Goal: Task Accomplishment & Management: Manage account settings

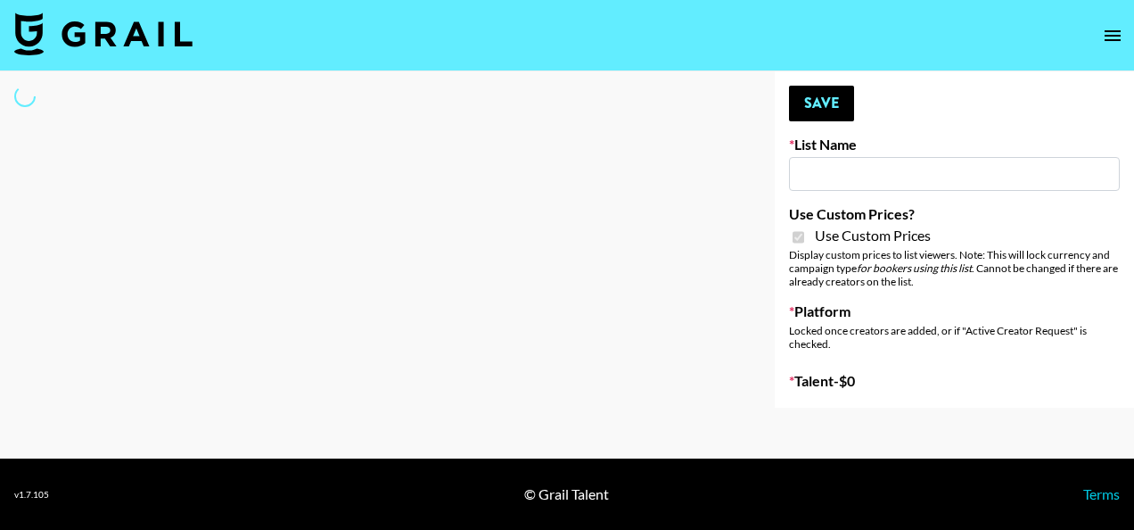
type input "Pretti Make-Up AI Assistant"
checkbox input "true"
select select "Brand"
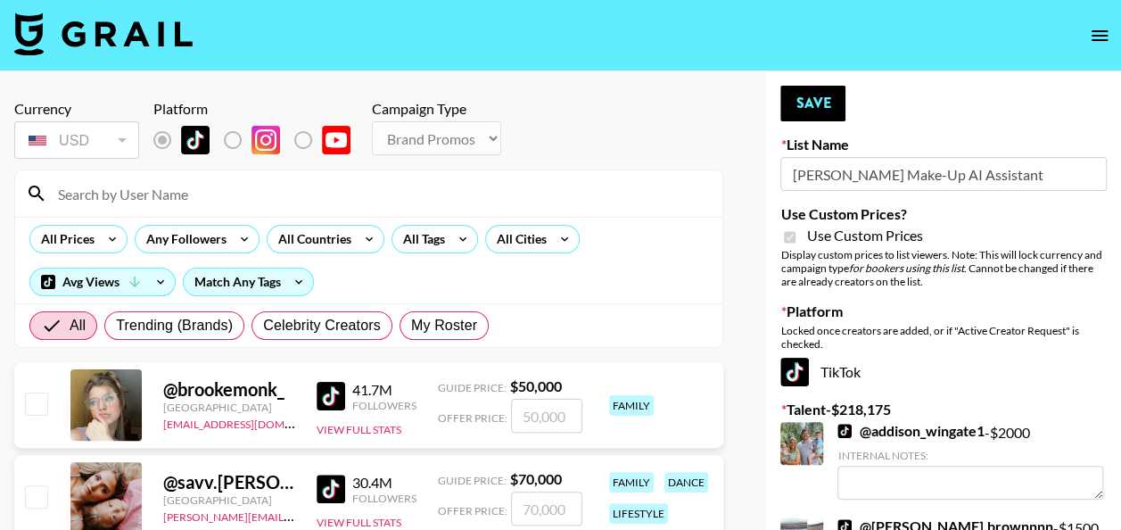
click at [330, 188] on input at bounding box center [379, 193] width 664 height 29
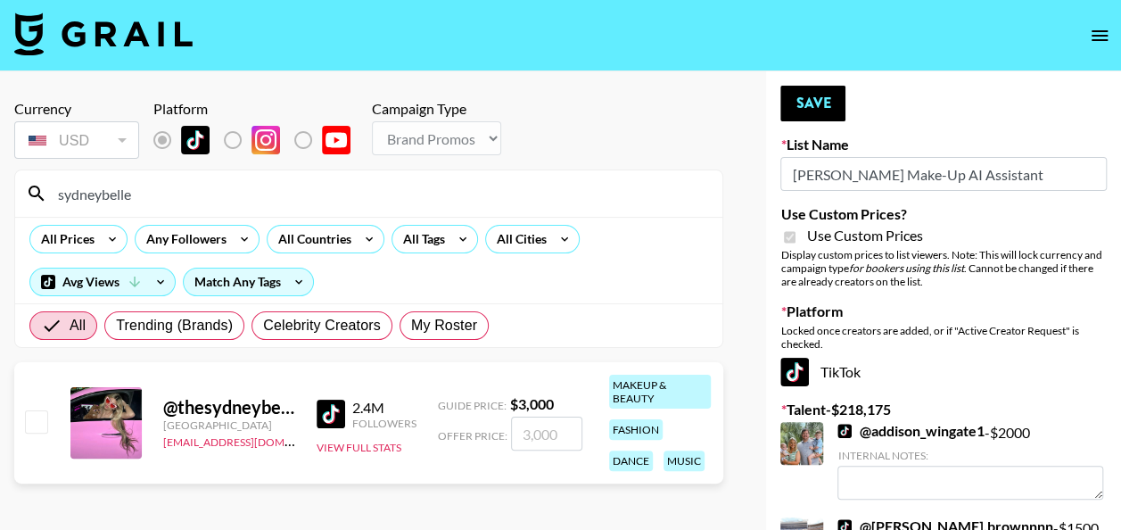
type input "sydneybelle"
click at [528, 435] on input "number" at bounding box center [546, 433] width 71 height 34
type input "3"
checkbox input "true"
type input "3"
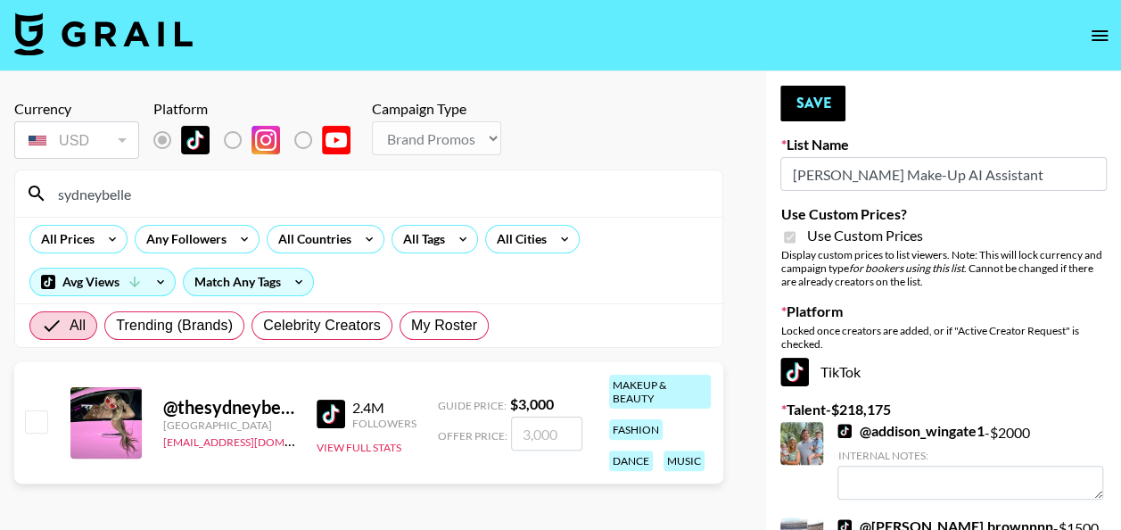
checkbox input "true"
type input "2000"
click at [816, 106] on button "Save" at bounding box center [812, 104] width 65 height 36
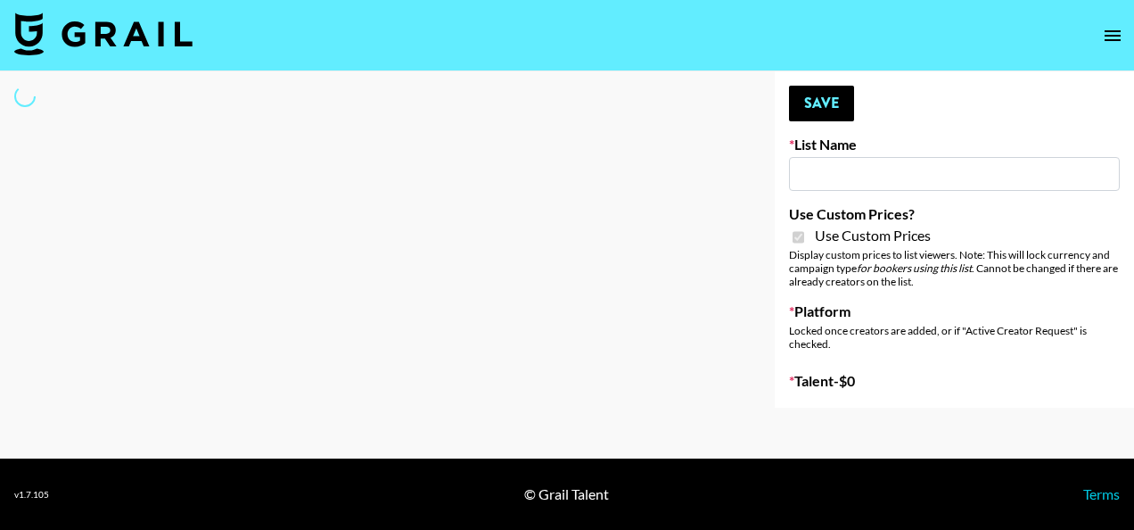
type input "**Noschinko UGC**"
checkbox input "true"
select select "Brand"
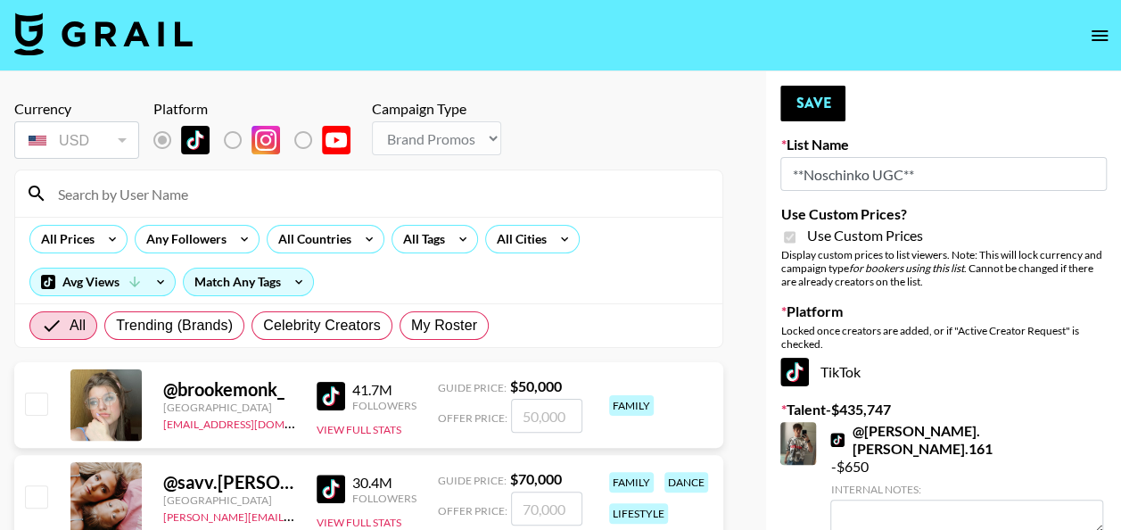
click at [324, 201] on input at bounding box center [379, 193] width 664 height 29
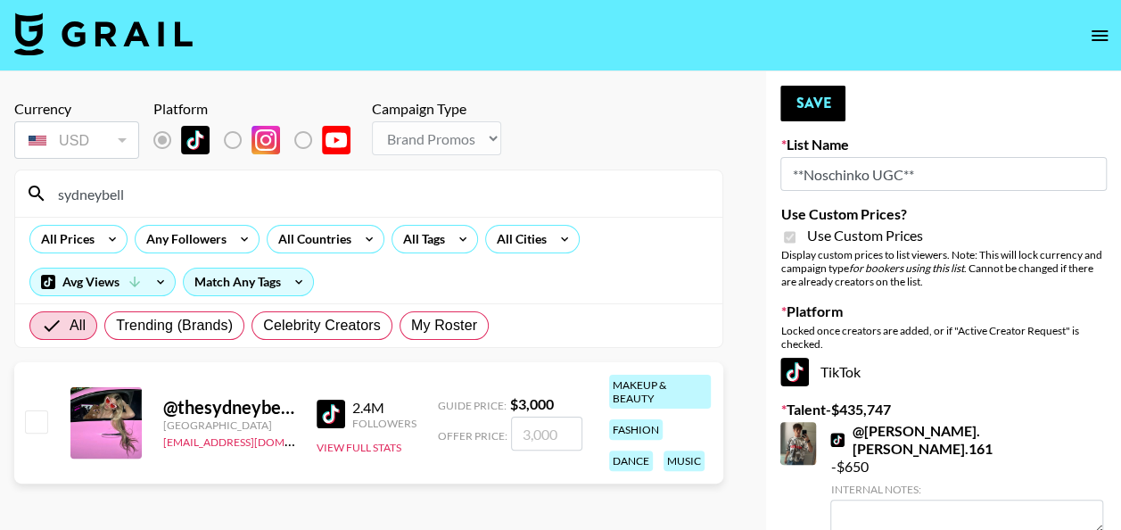
type input "sydneybell"
click at [537, 428] on input "number" at bounding box center [546, 433] width 71 height 34
type input "2"
checkbox input "true"
type input "2000"
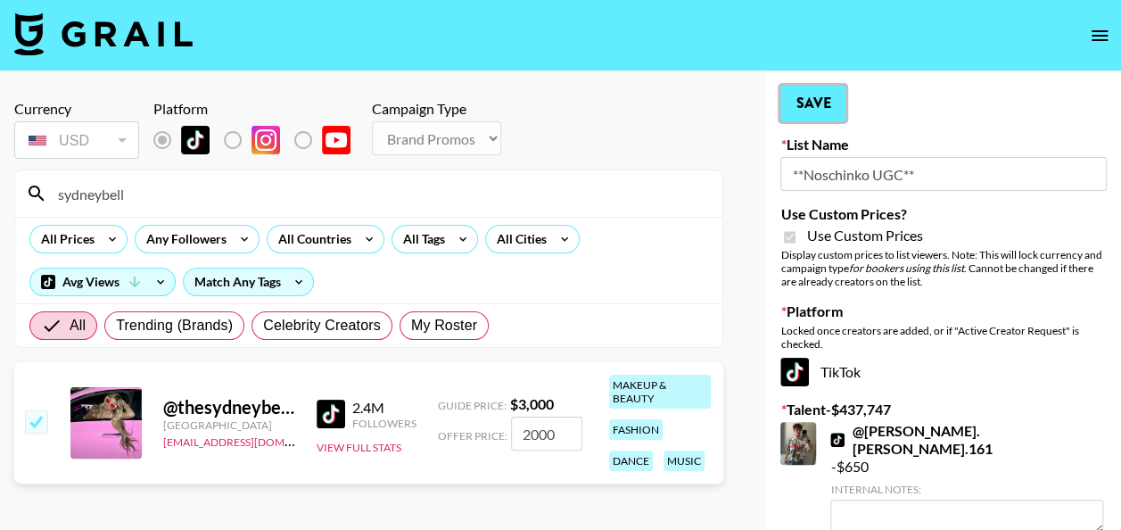
click at [817, 102] on button "Save" at bounding box center [812, 104] width 65 height 36
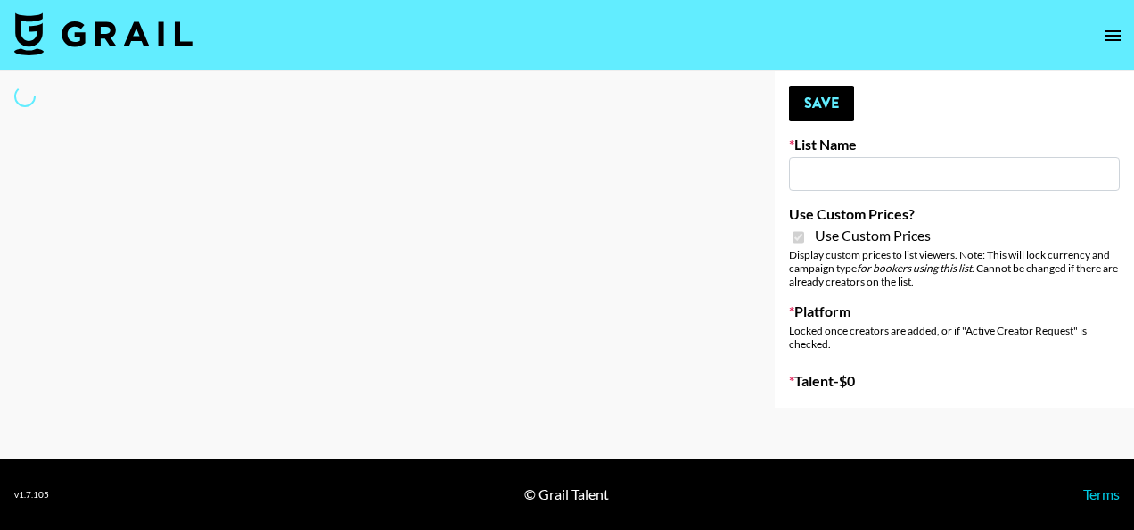
type input "Devon+Lang"
checkbox input "true"
select select "Song"
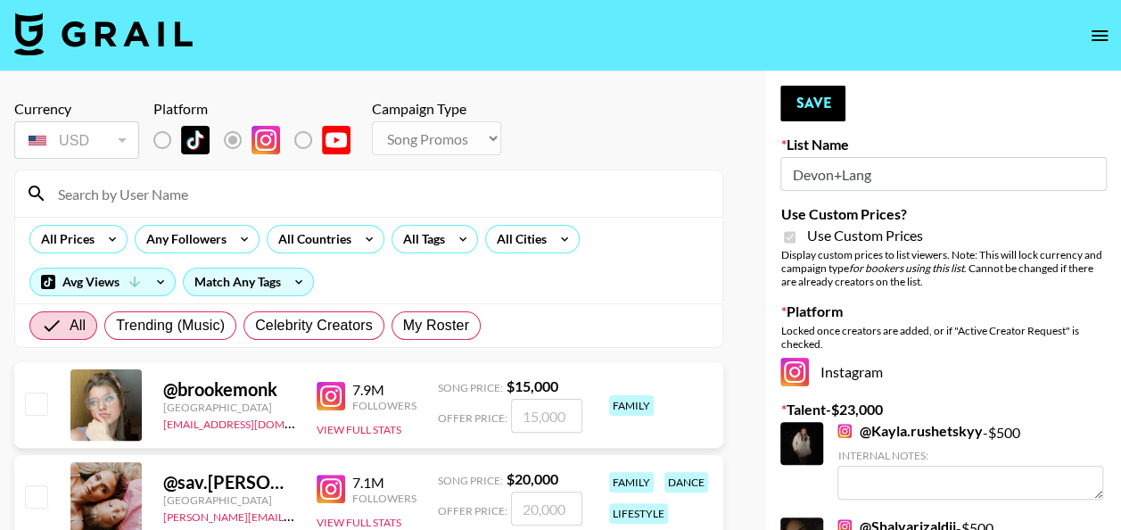
click at [569, 194] on input at bounding box center [379, 193] width 664 height 29
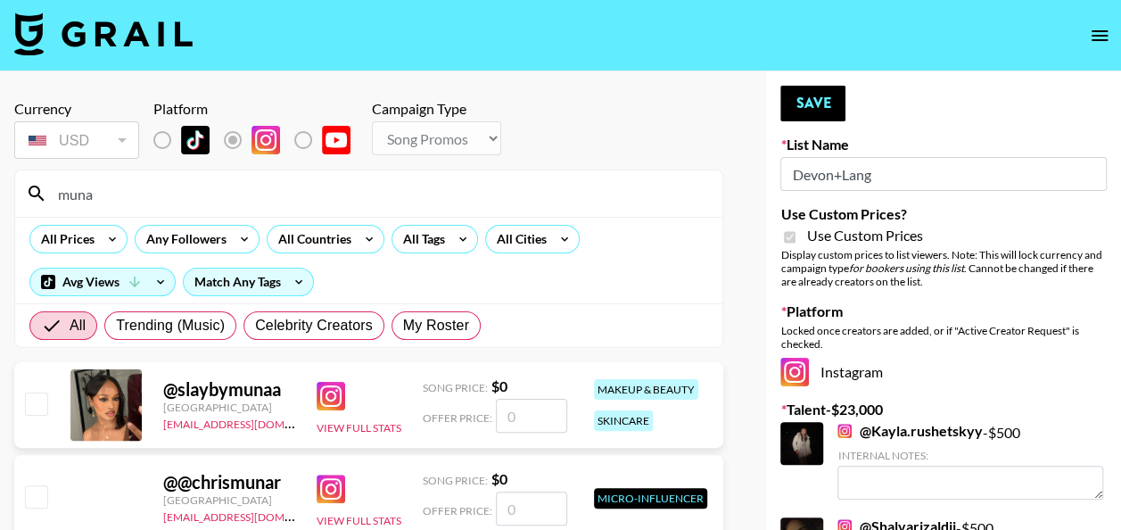
type input "muna"
click at [531, 417] on input "number" at bounding box center [531, 415] width 71 height 34
checkbox input "true"
type input "500"
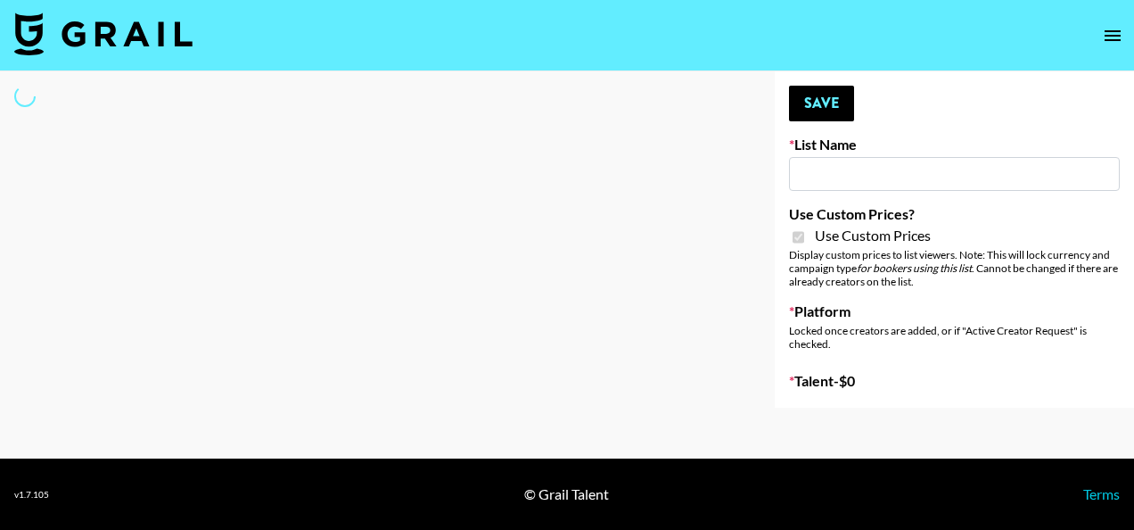
type input "LISEN Watch"
checkbox input "true"
select select "Brand"
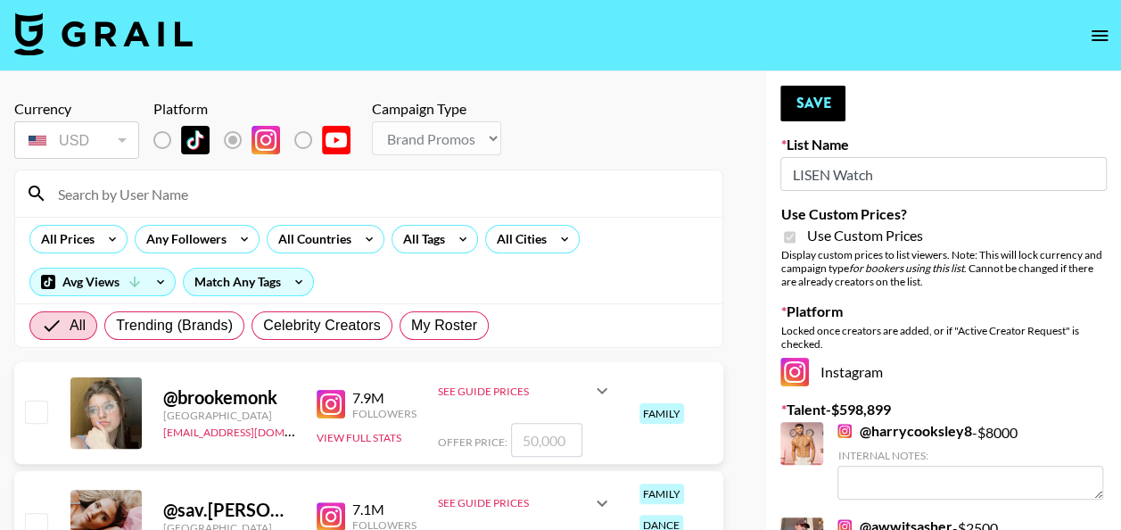
click at [405, 185] on input at bounding box center [379, 193] width 664 height 29
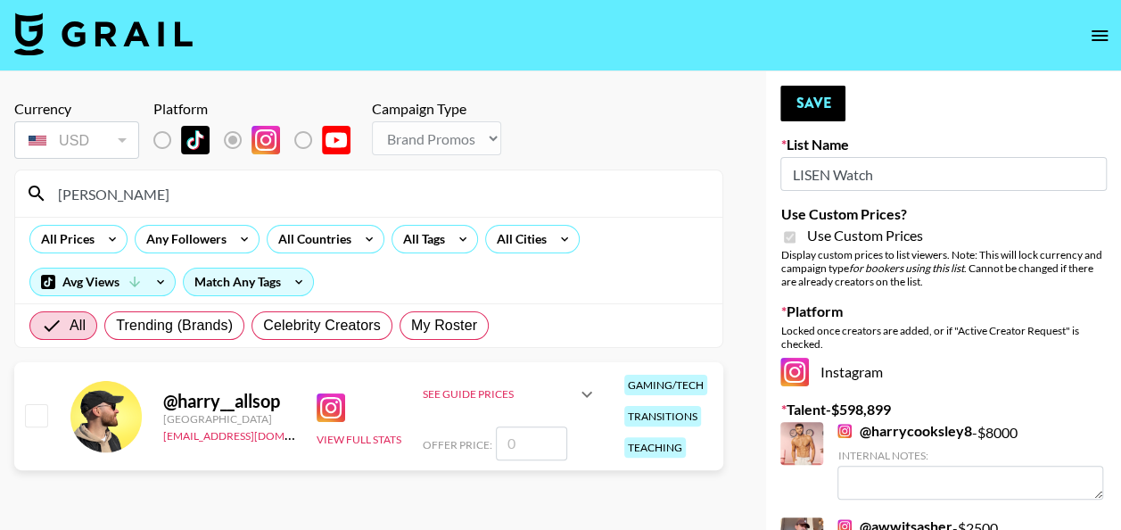
type input "harry_"
click at [532, 441] on input "number" at bounding box center [531, 443] width 71 height 34
checkbox input "true"
type input "2000"
click at [820, 94] on button "Save" at bounding box center [812, 104] width 65 height 36
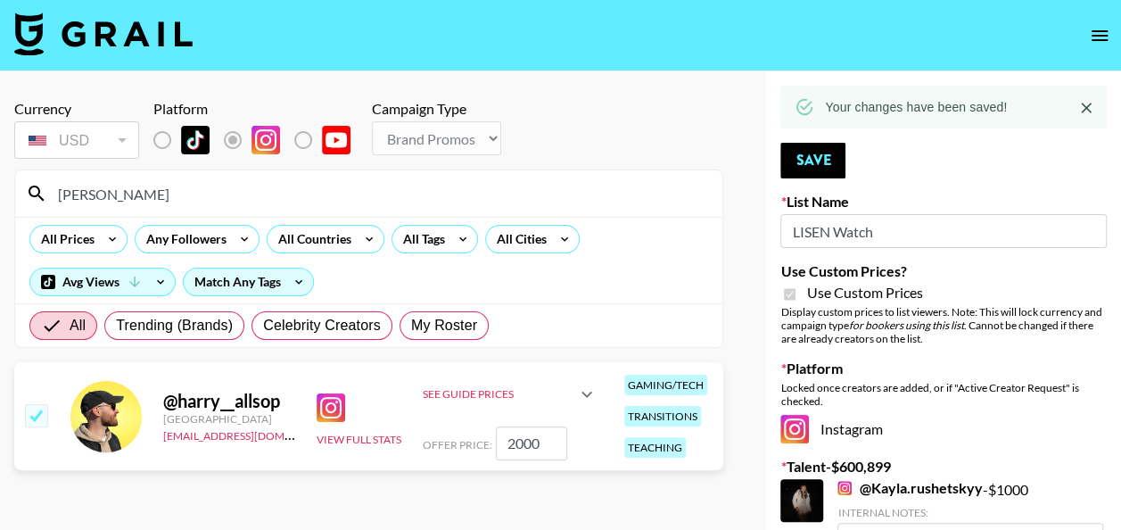
click at [316, 191] on input "harry_" at bounding box center [379, 193] width 664 height 29
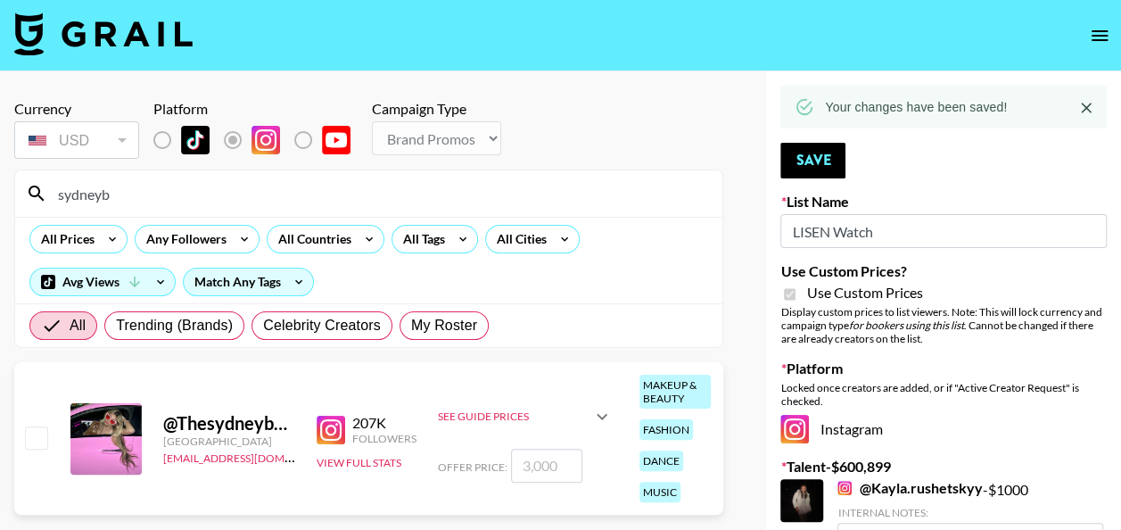
type input "sydneyb"
click at [538, 464] on input "number" at bounding box center [546, 465] width 71 height 34
type input "2"
checkbox input "true"
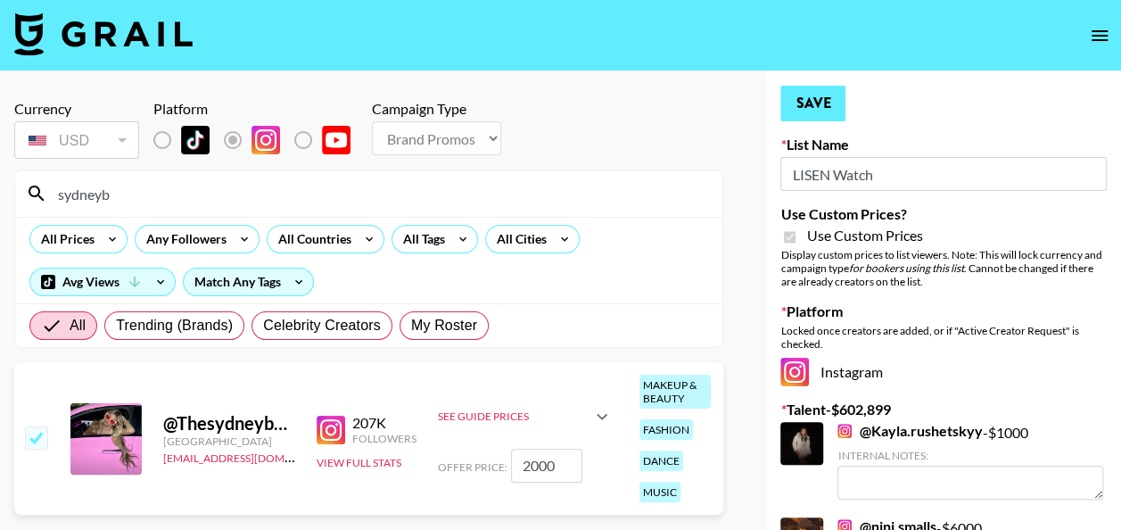
type input "2000"
click at [808, 109] on button "Save" at bounding box center [812, 104] width 65 height 36
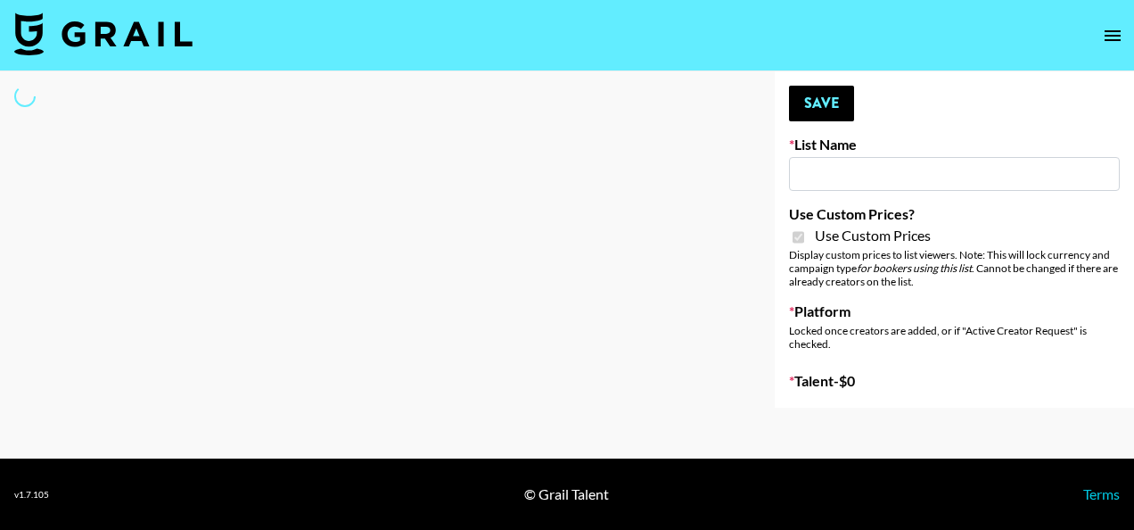
type input "Hetras"
checkbox input "true"
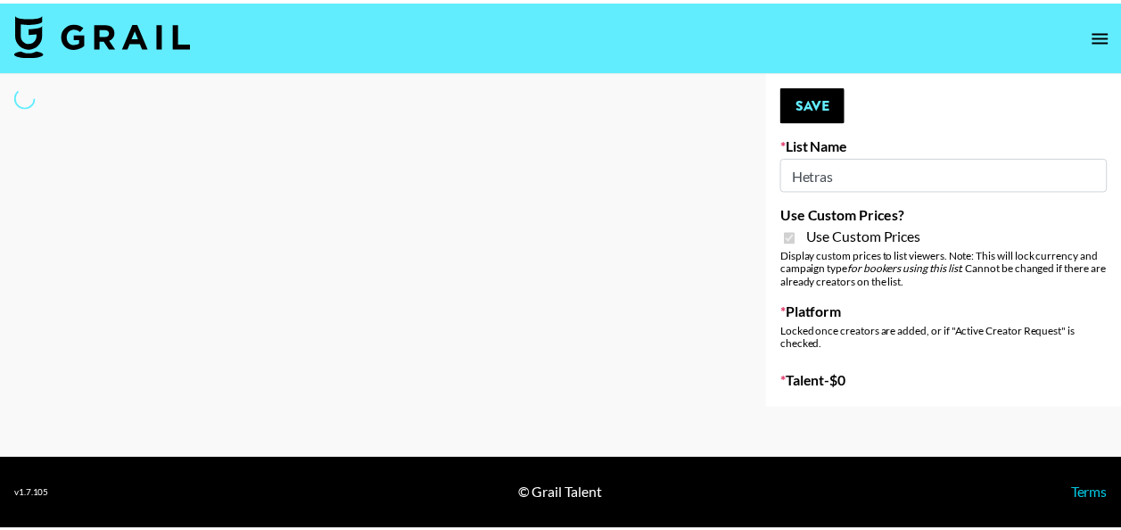
select select "Brand"
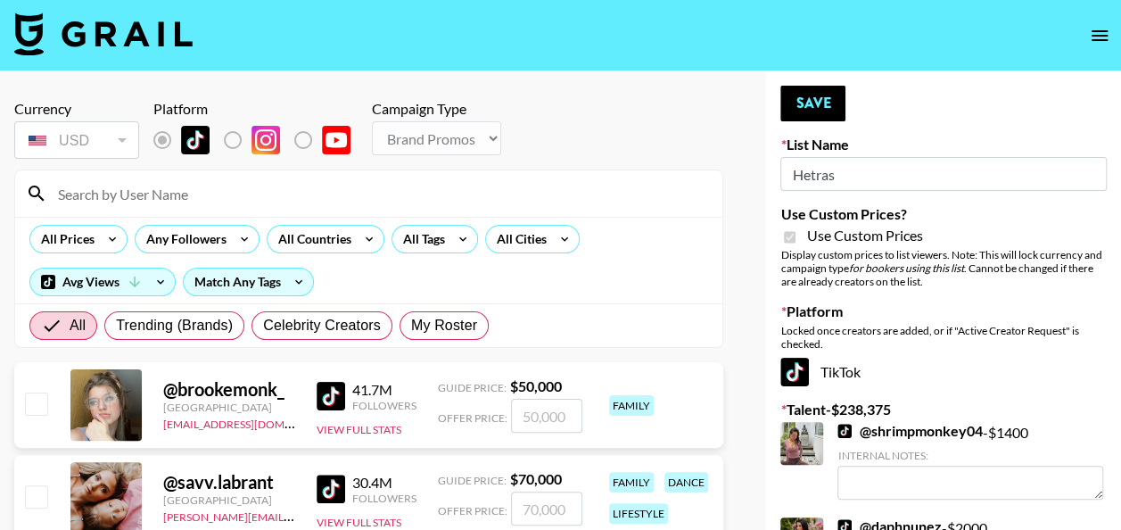
click at [243, 194] on input at bounding box center [379, 193] width 664 height 29
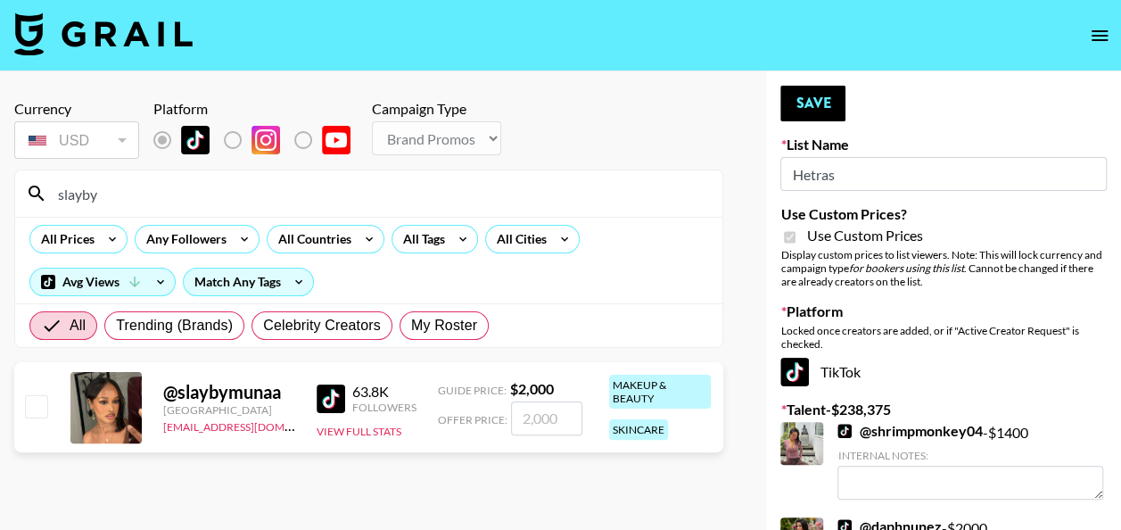
type input "slayby"
click at [522, 417] on input "number" at bounding box center [546, 418] width 71 height 34
type input "2"
checkbox input "true"
type input "2000"
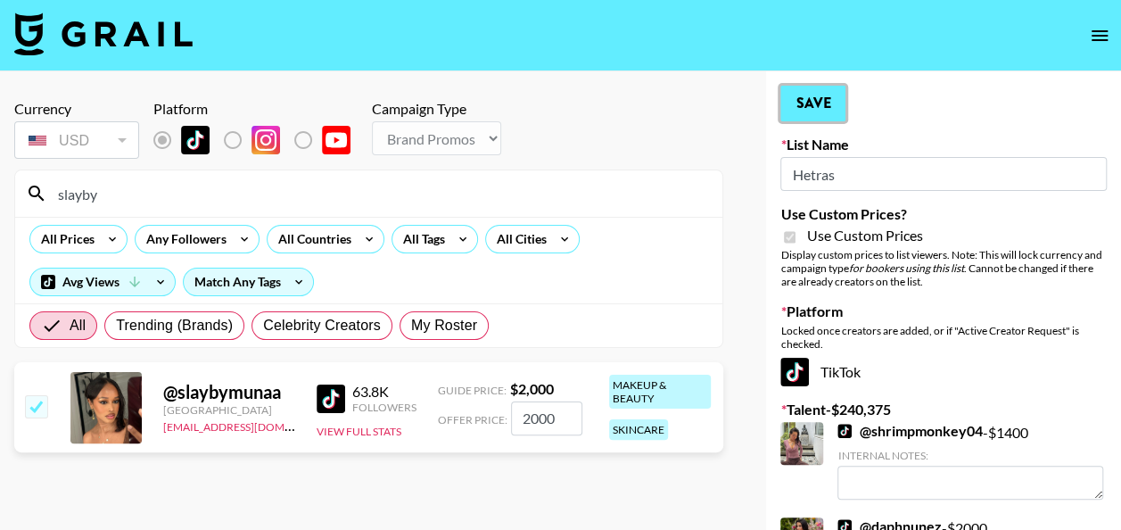
click at [813, 102] on button "Save" at bounding box center [812, 104] width 65 height 36
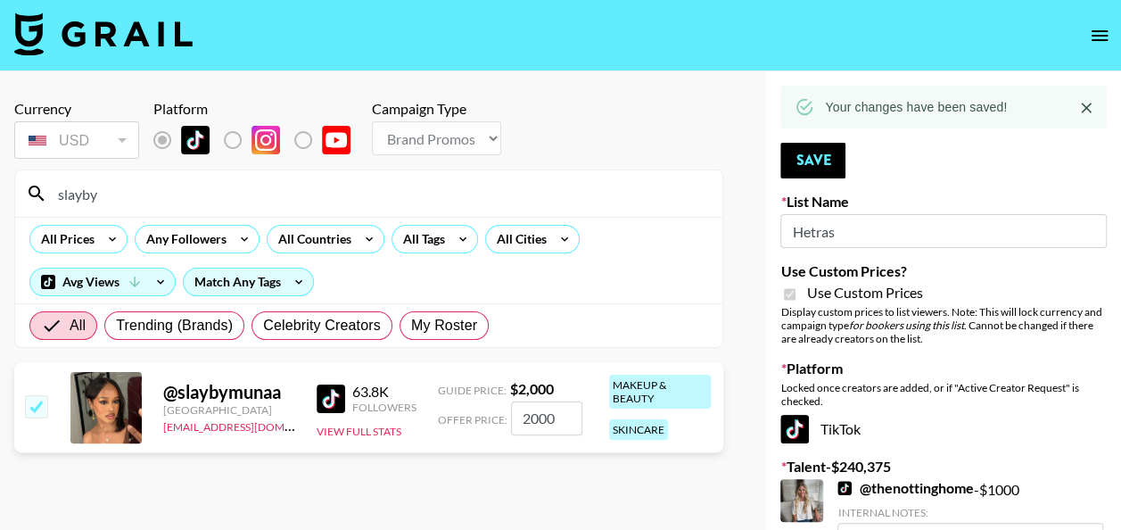
click at [196, 194] on input "slayby" at bounding box center [379, 193] width 664 height 29
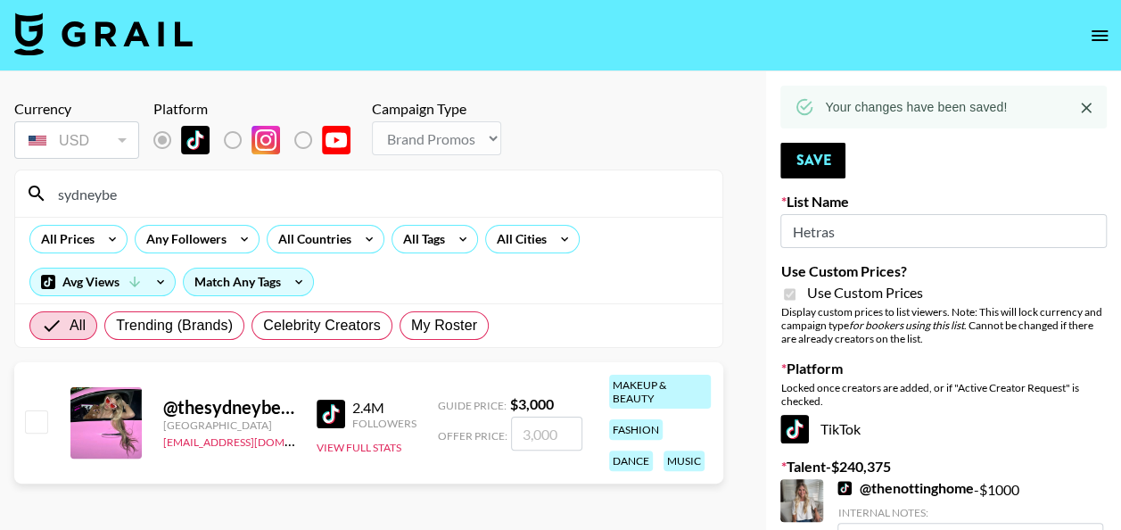
type input "sydneybe"
click at [531, 425] on input "number" at bounding box center [546, 433] width 71 height 34
type input "2"
checkbox input "true"
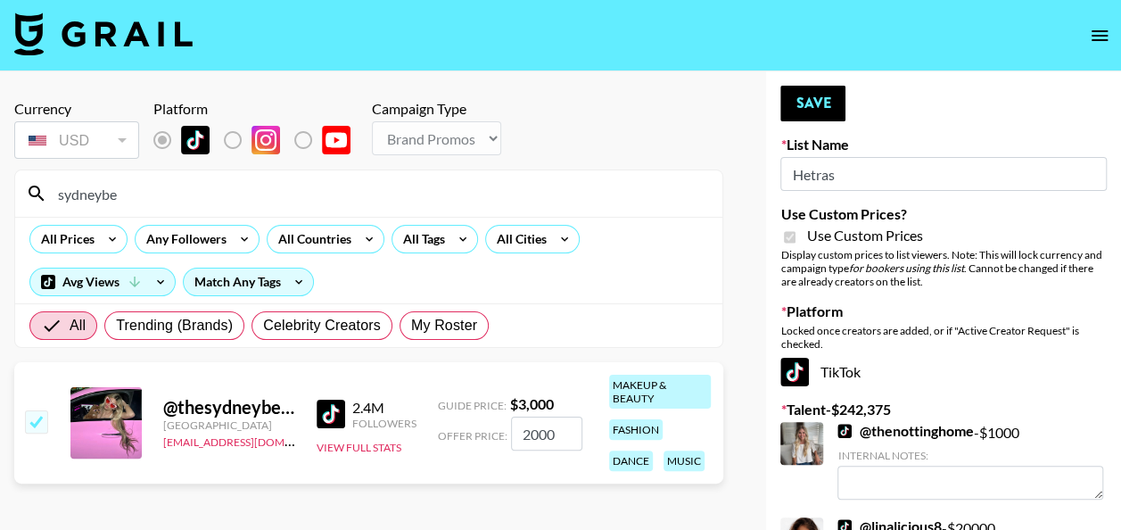
type input "2000"
drag, startPoint x: 829, startPoint y: 83, endPoint x: 815, endPoint y: 99, distance: 21.5
click at [815, 99] on button "Save" at bounding box center [812, 104] width 65 height 36
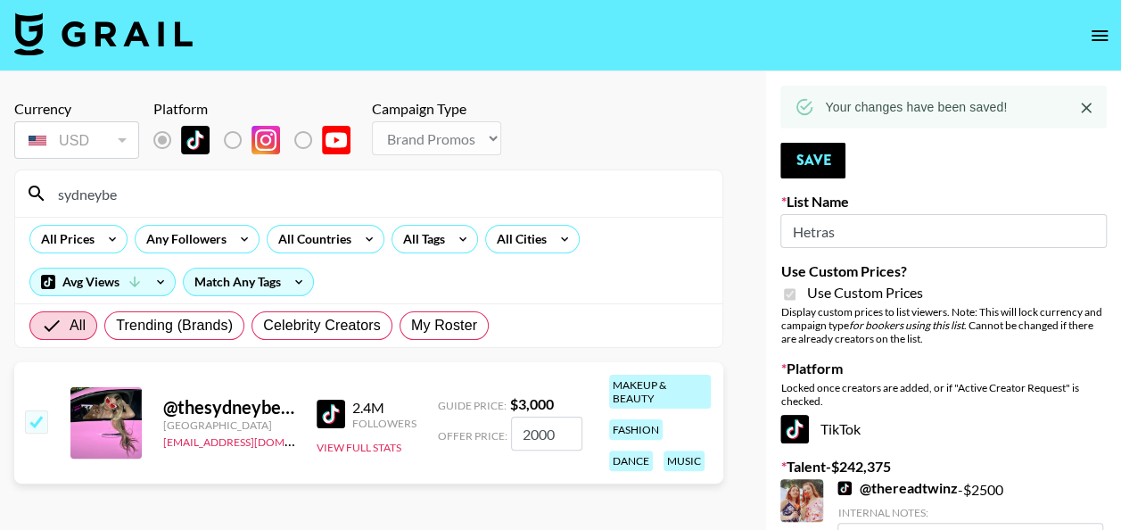
click at [221, 201] on input "sydneybe" at bounding box center [379, 193] width 664 height 29
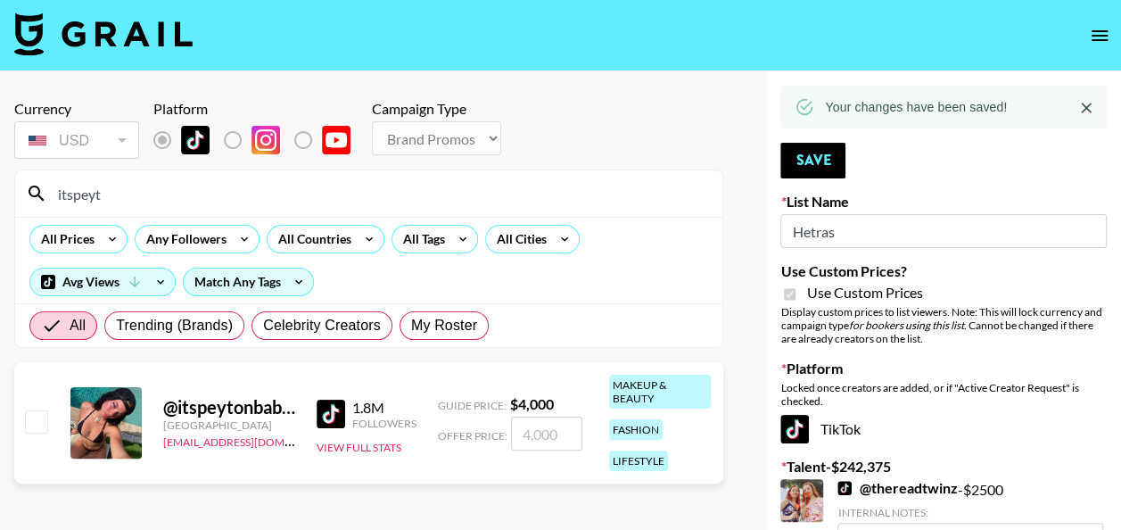
type input "itspeyt"
click at [528, 442] on input "number" at bounding box center [546, 433] width 71 height 34
checkbox input "true"
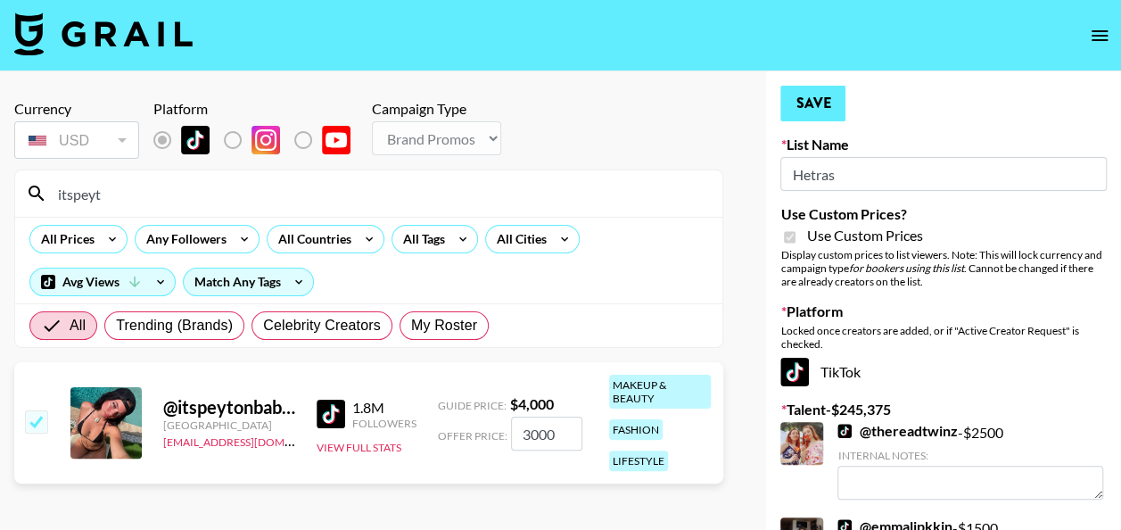
type input "3000"
click at [818, 105] on button "Save" at bounding box center [812, 104] width 65 height 36
